Goal: Information Seeking & Learning: Learn about a topic

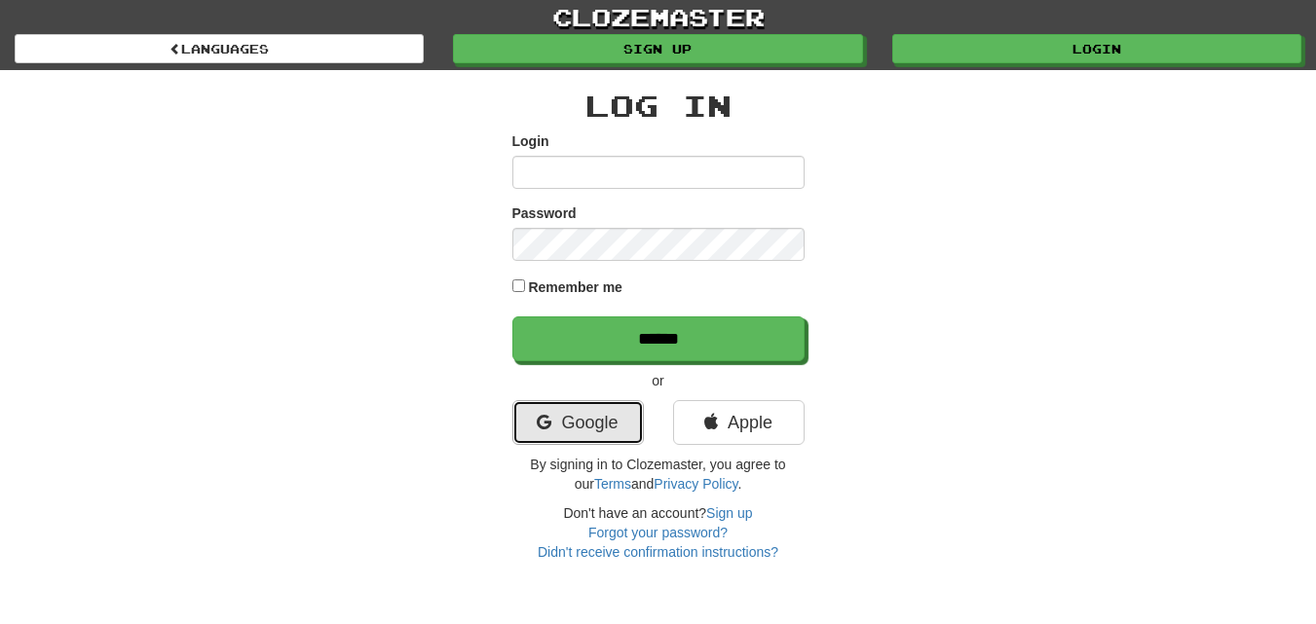
click at [564, 429] on link "Google" at bounding box center [578, 422] width 132 height 45
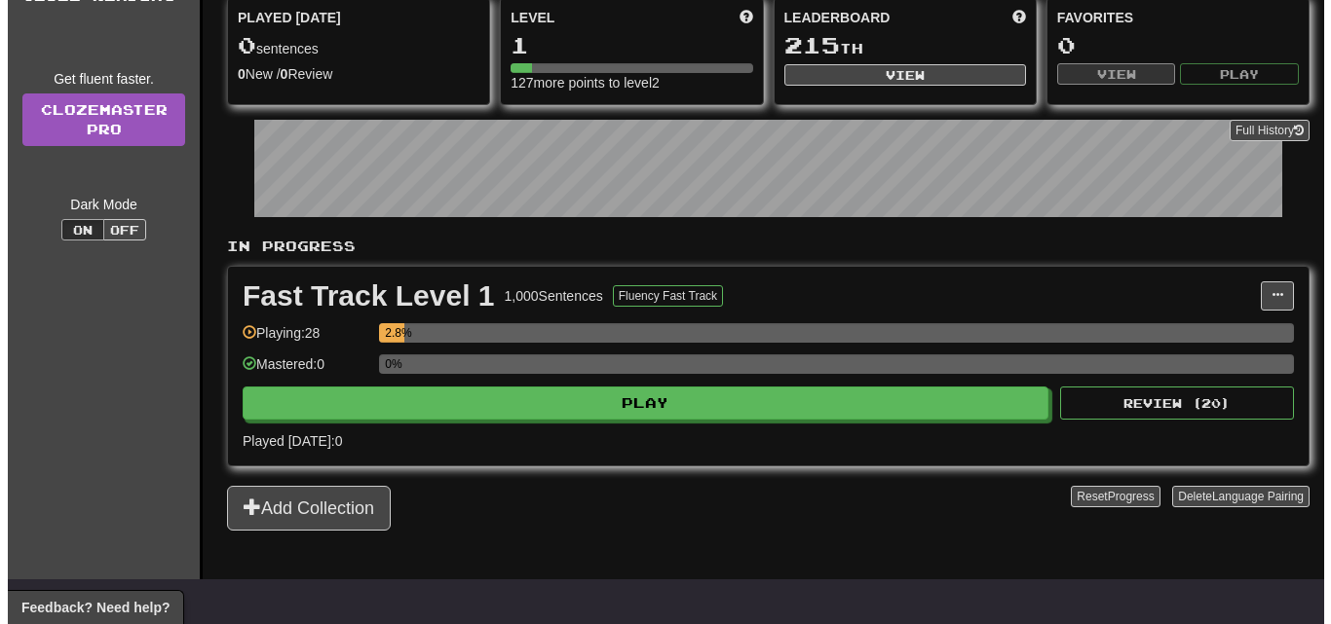
scroll to position [195, 0]
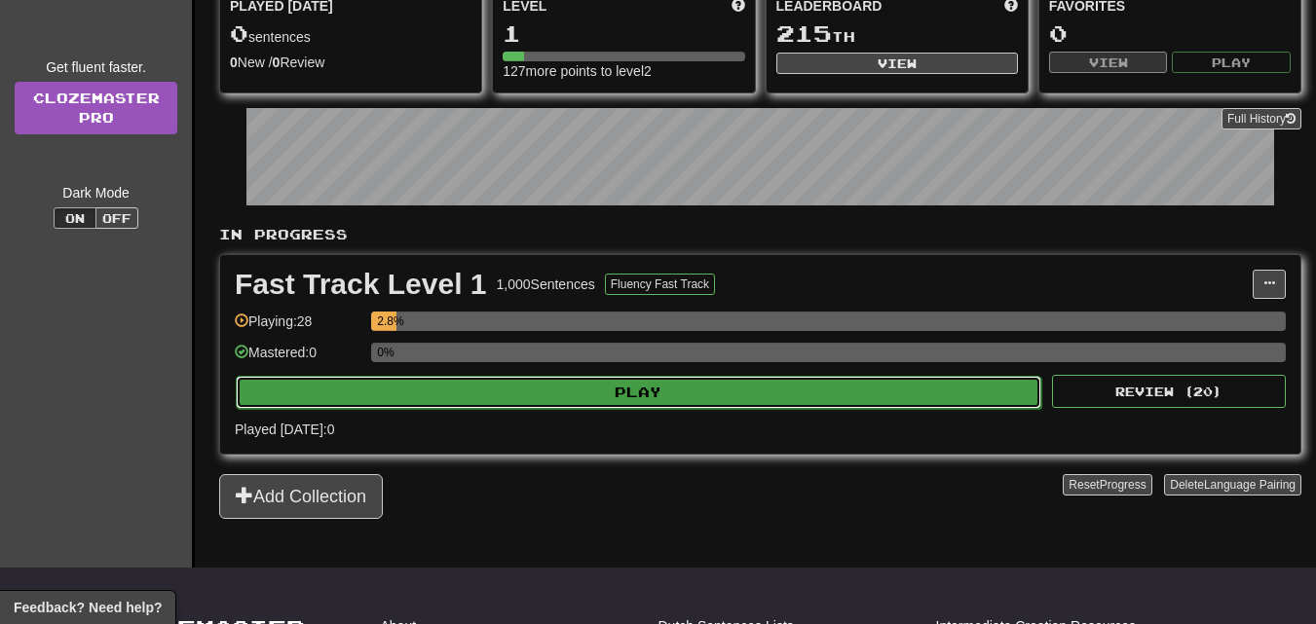
click at [612, 405] on button "Play" at bounding box center [639, 392] width 806 height 33
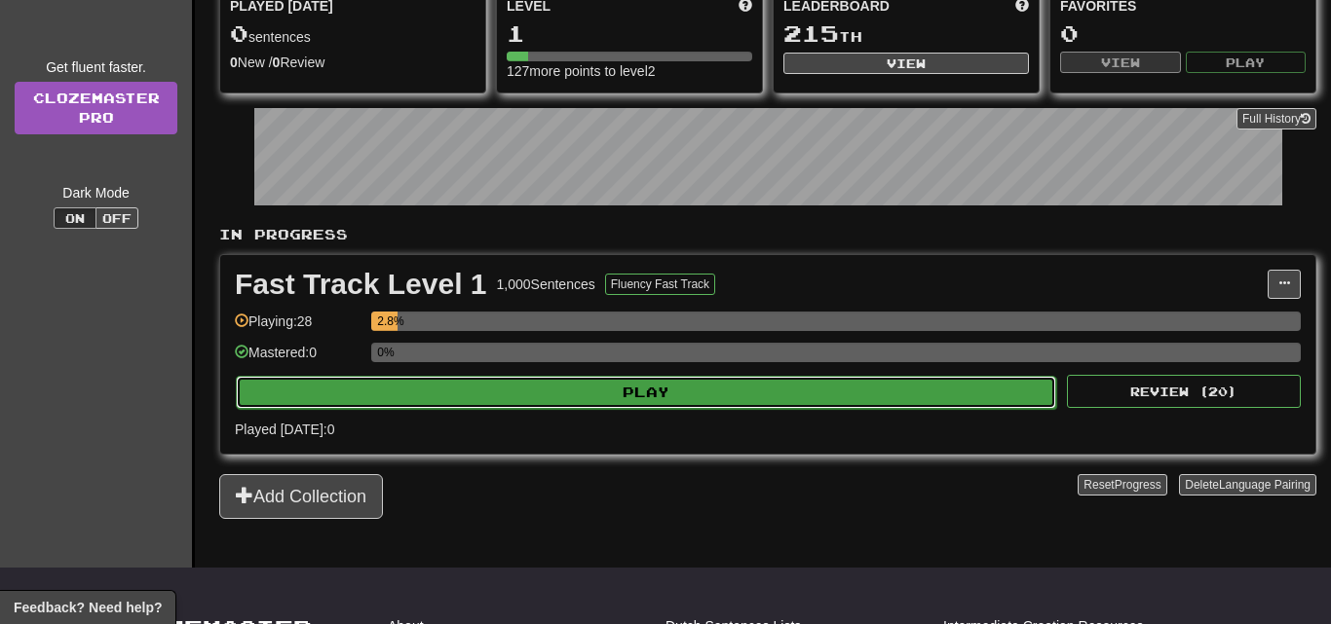
select select "**"
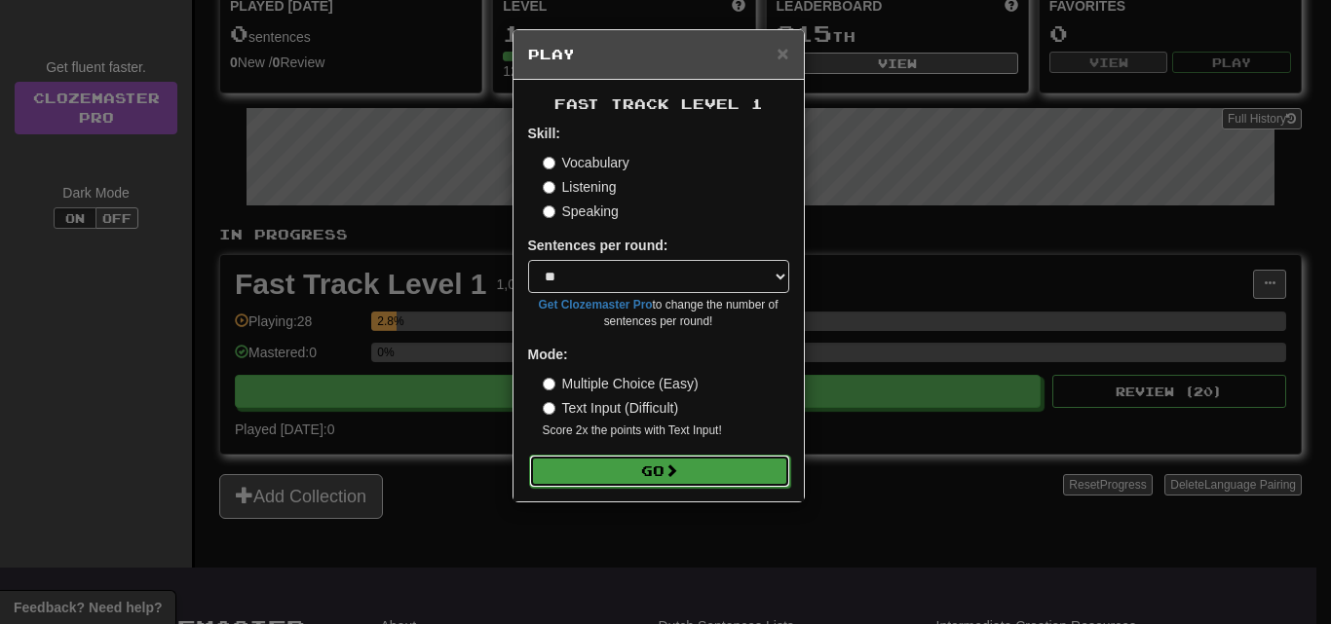
click at [661, 472] on button "Go" at bounding box center [659, 471] width 261 height 33
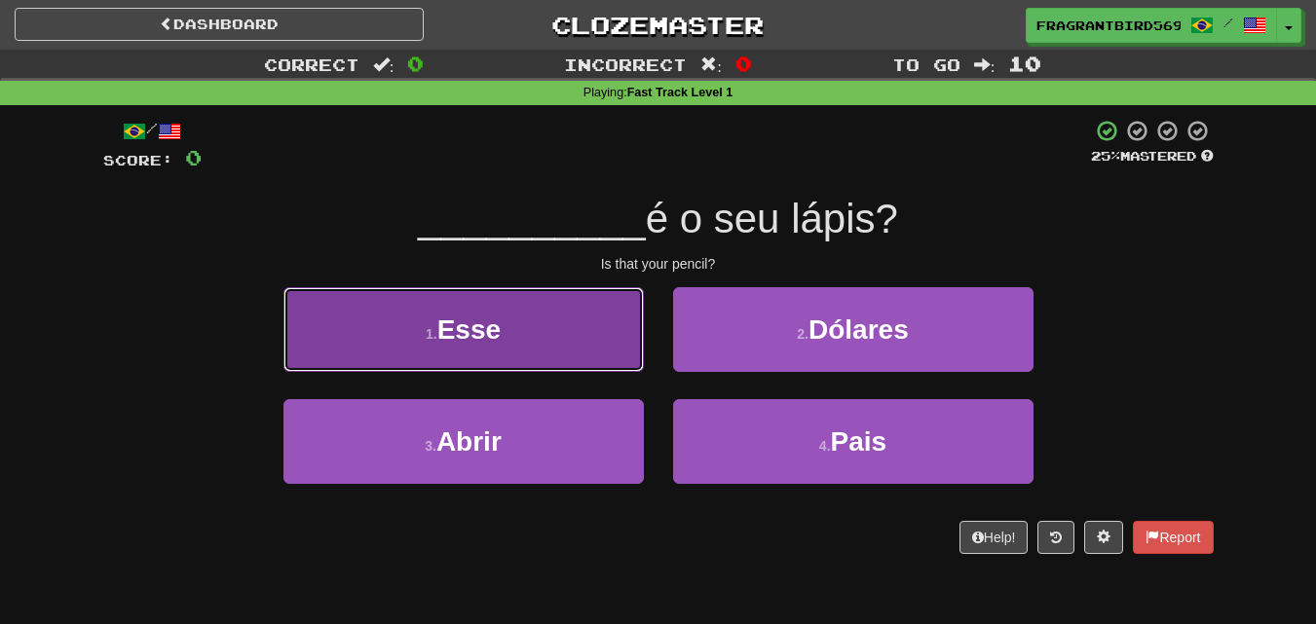
click at [515, 296] on button "1 . Esse" at bounding box center [463, 329] width 360 height 85
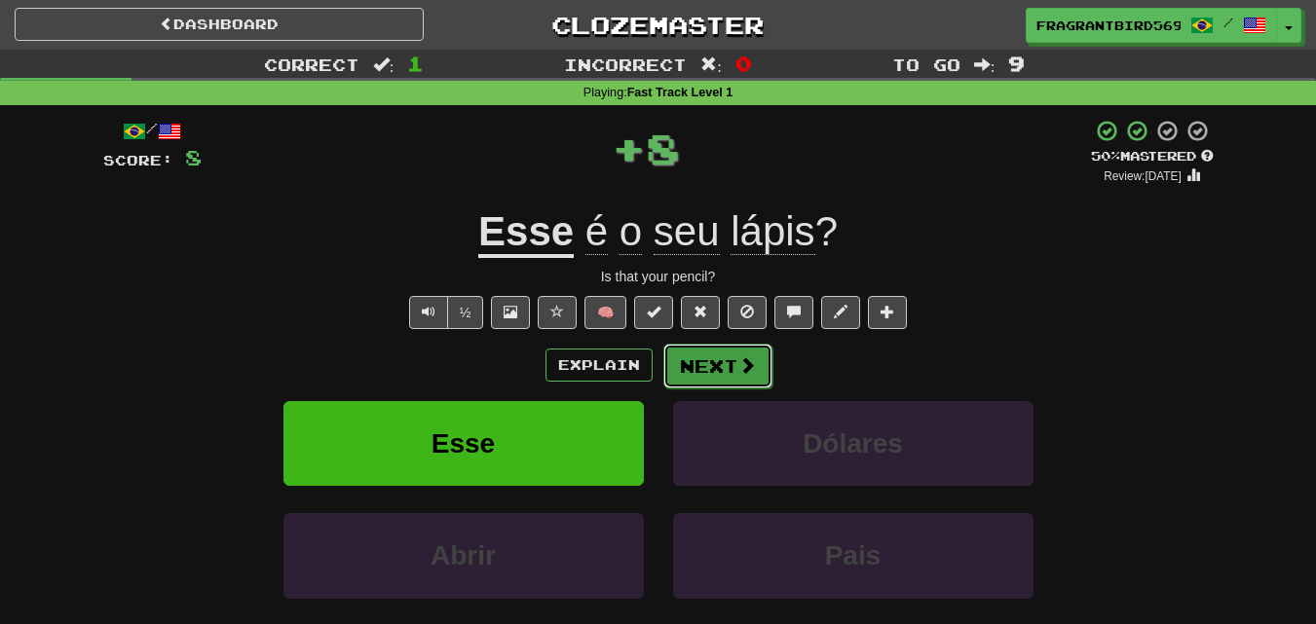
click at [706, 376] on button "Next" at bounding box center [717, 366] width 109 height 45
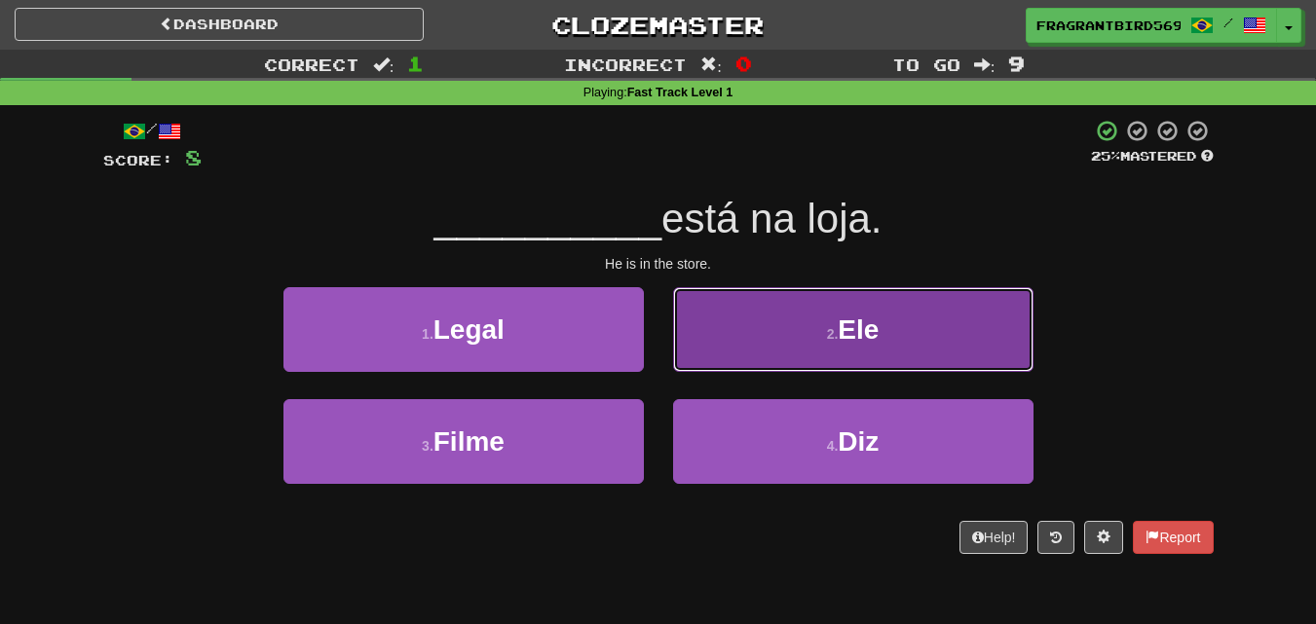
click at [843, 312] on button "2 . Ele" at bounding box center [853, 329] width 360 height 85
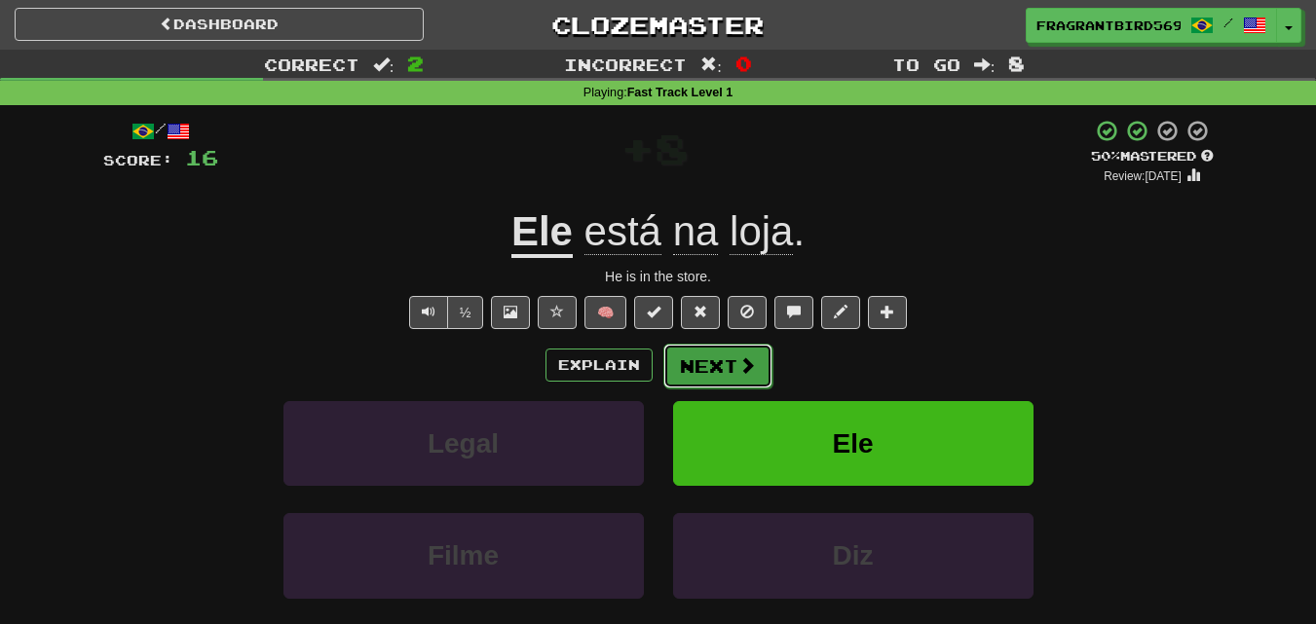
click at [703, 375] on button "Next" at bounding box center [717, 366] width 109 height 45
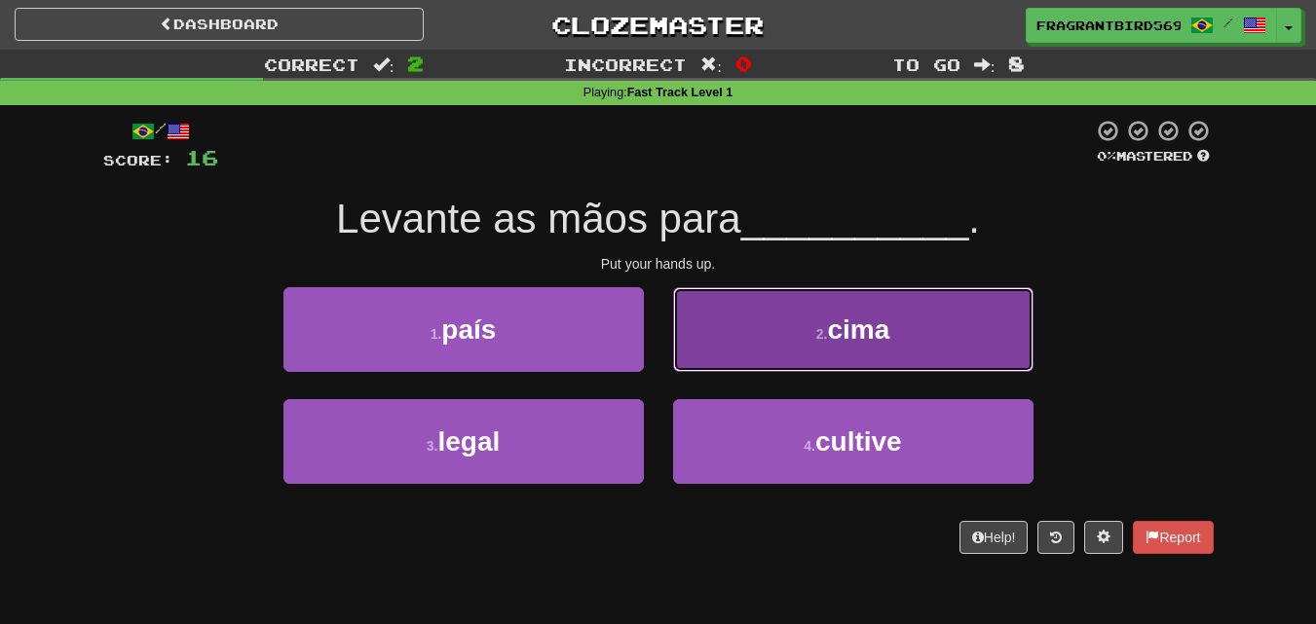
click at [772, 344] on button "2 . cima" at bounding box center [853, 329] width 360 height 85
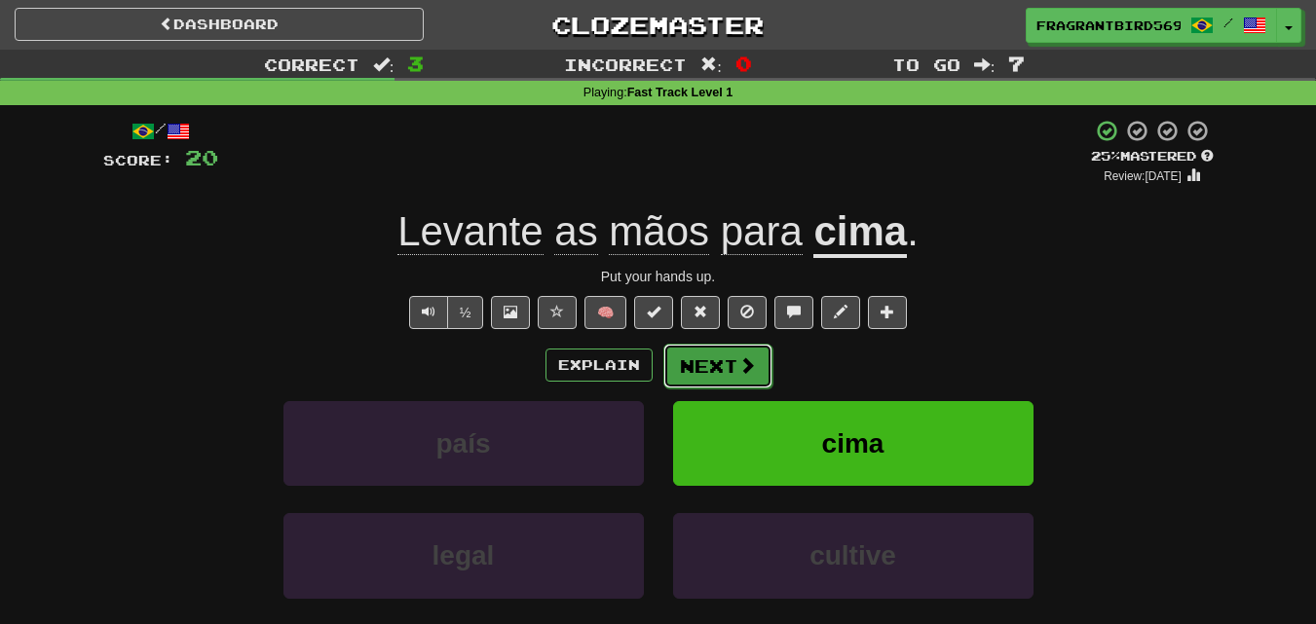
click at [702, 360] on button "Next" at bounding box center [717, 366] width 109 height 45
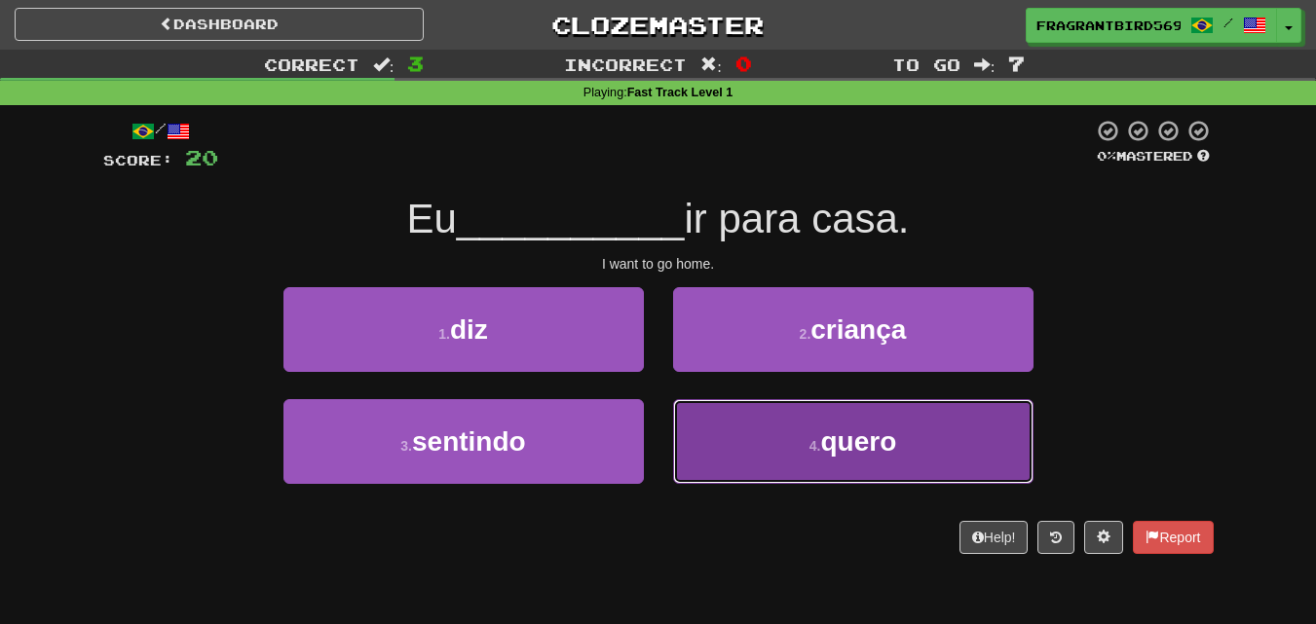
click at [801, 429] on button "4 . quero" at bounding box center [853, 441] width 360 height 85
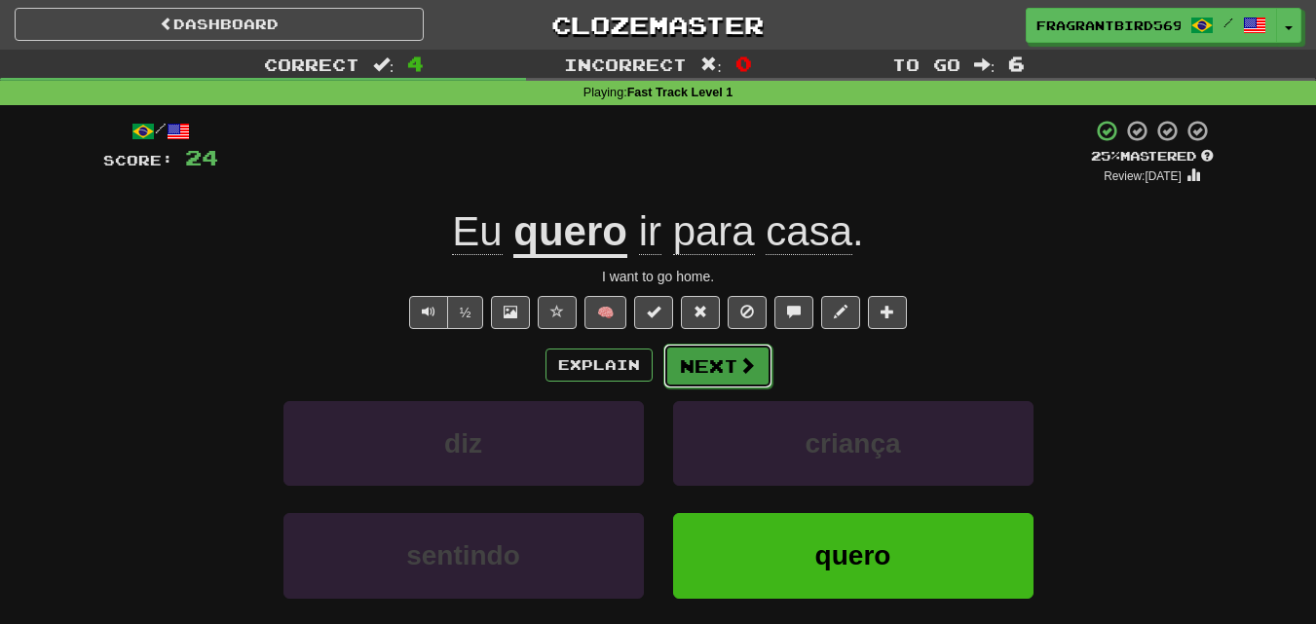
click at [722, 361] on button "Next" at bounding box center [717, 366] width 109 height 45
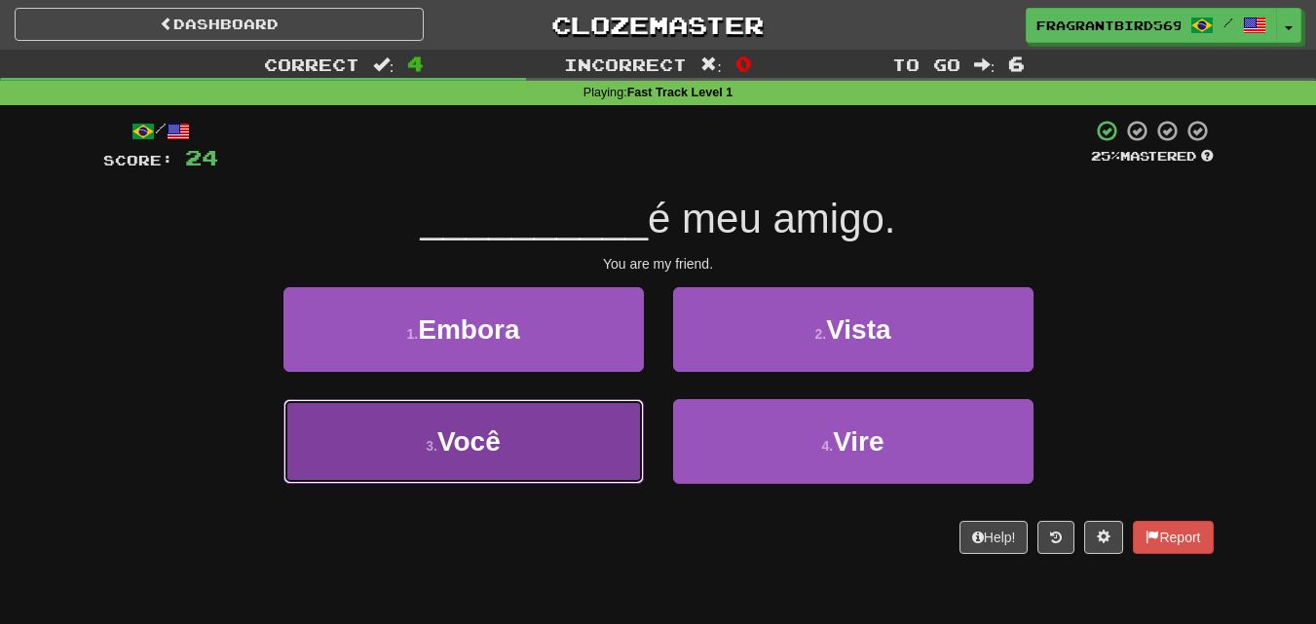
click at [509, 451] on button "3 . Você" at bounding box center [463, 441] width 360 height 85
